Goal: Task Accomplishment & Management: Use online tool/utility

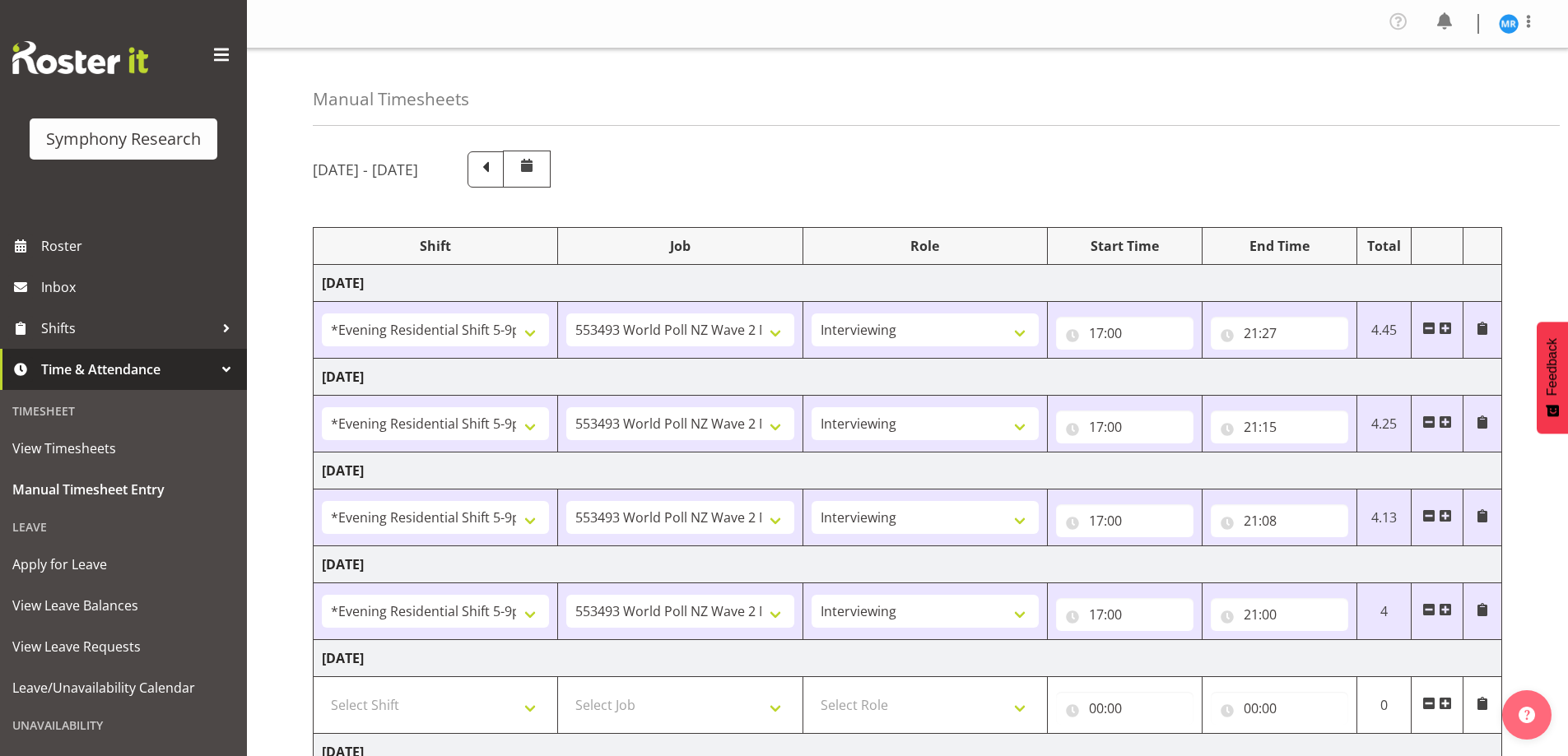
select select "48116"
select select "10527"
select select "47"
select select "48116"
select select "10527"
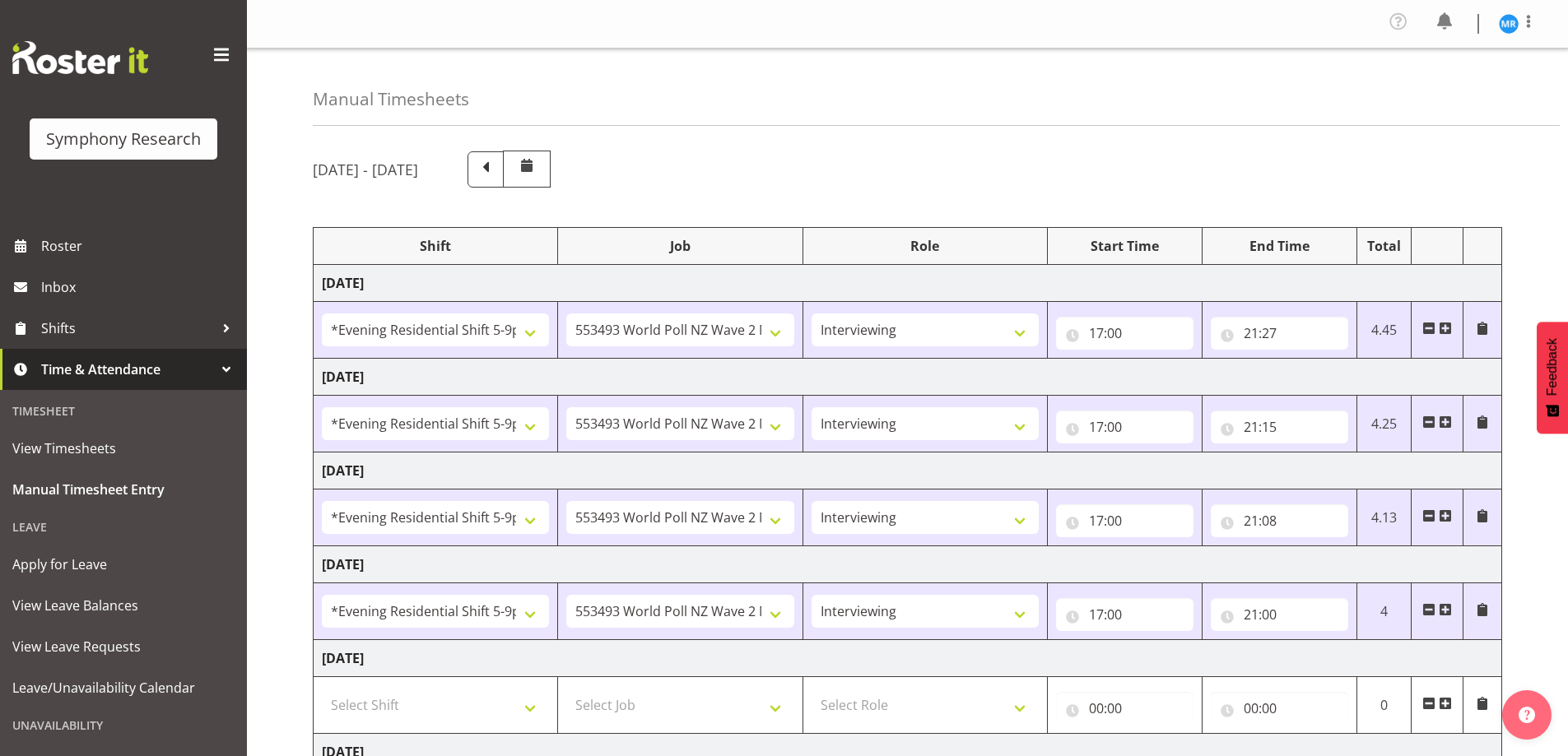
select select "47"
select select "48116"
select select "10527"
select select "47"
select select "48116"
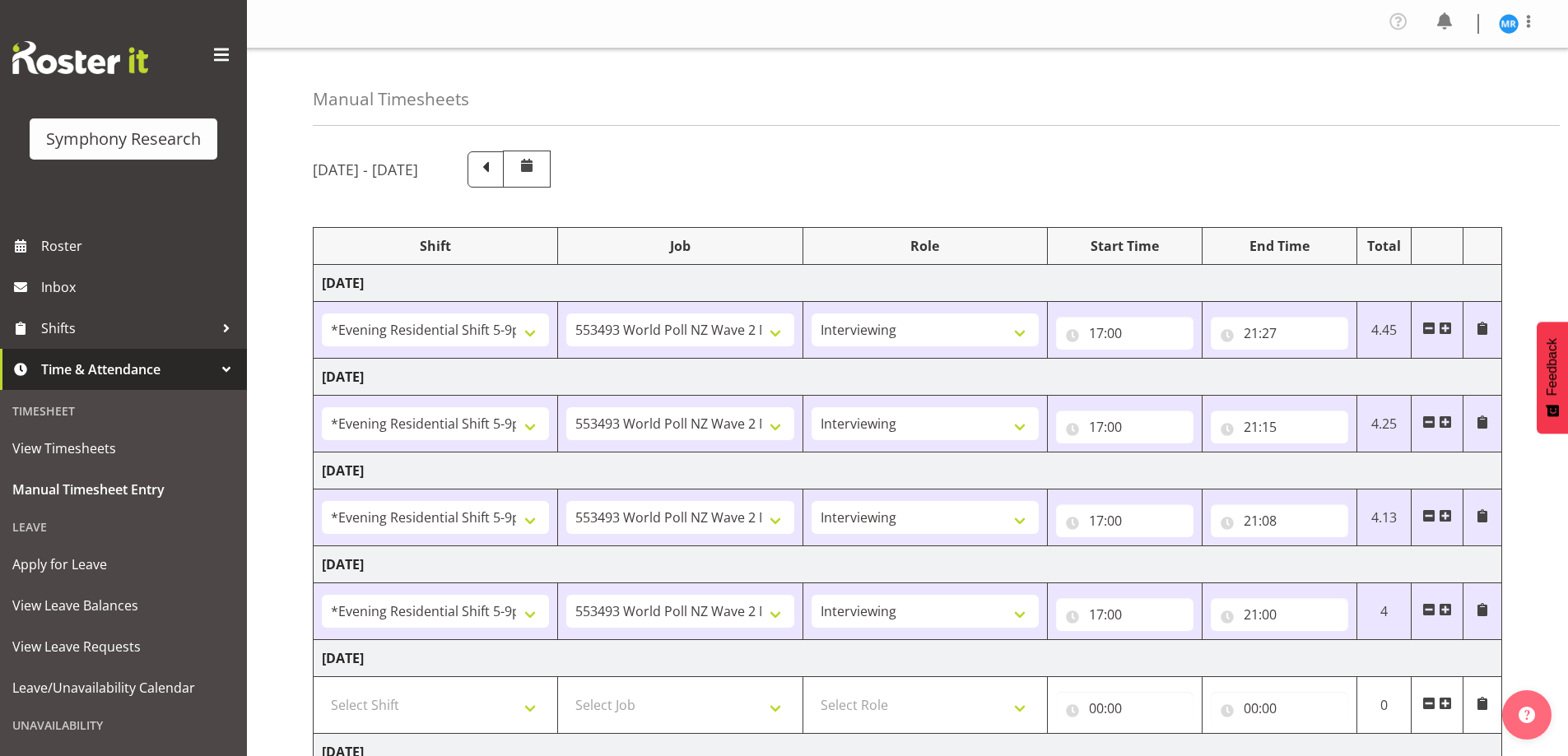
select select "10527"
select select "47"
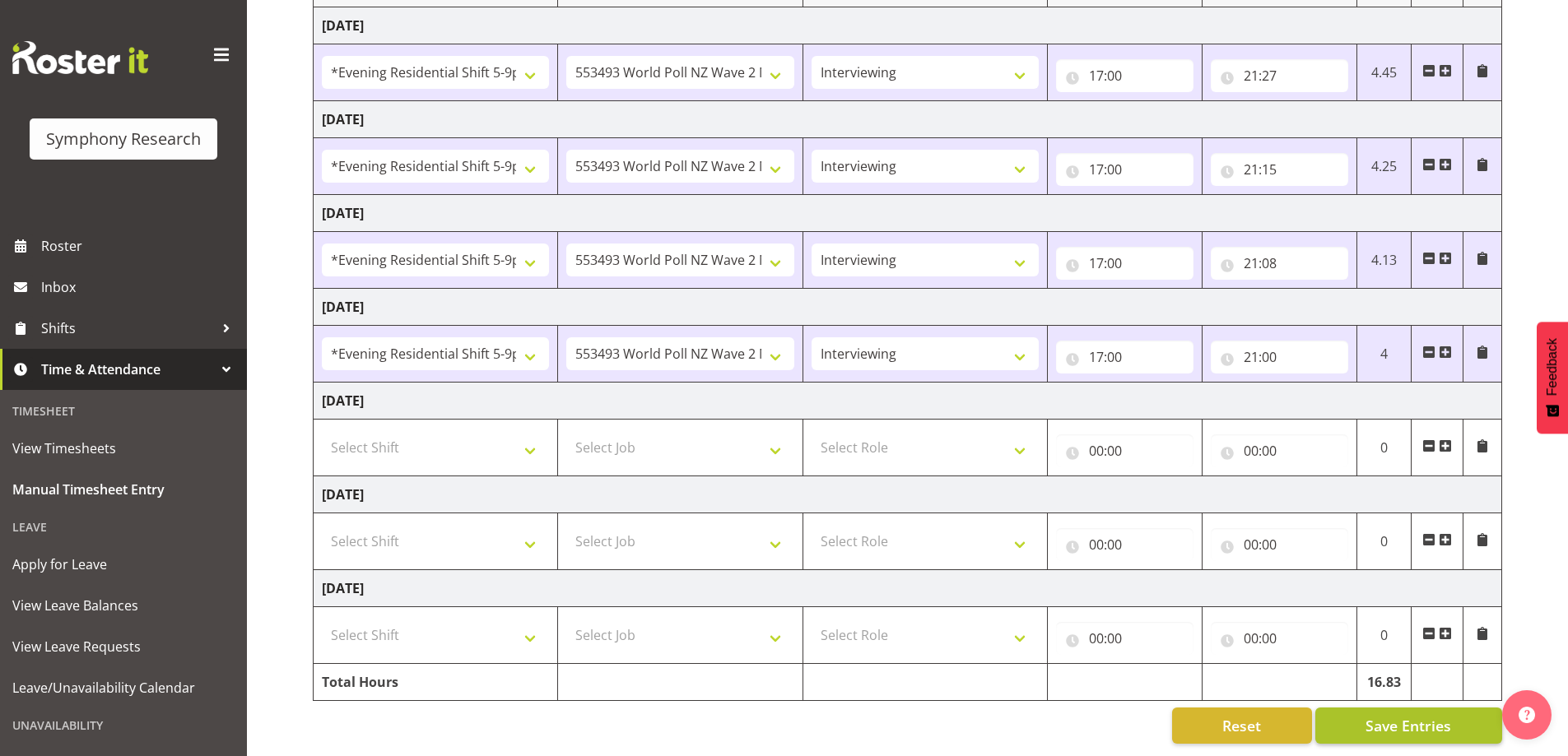
scroll to position [270, 0]
click at [1392, 716] on span "Save Entries" at bounding box center [1408, 726] width 85 height 21
